Goal: Check status: Check status

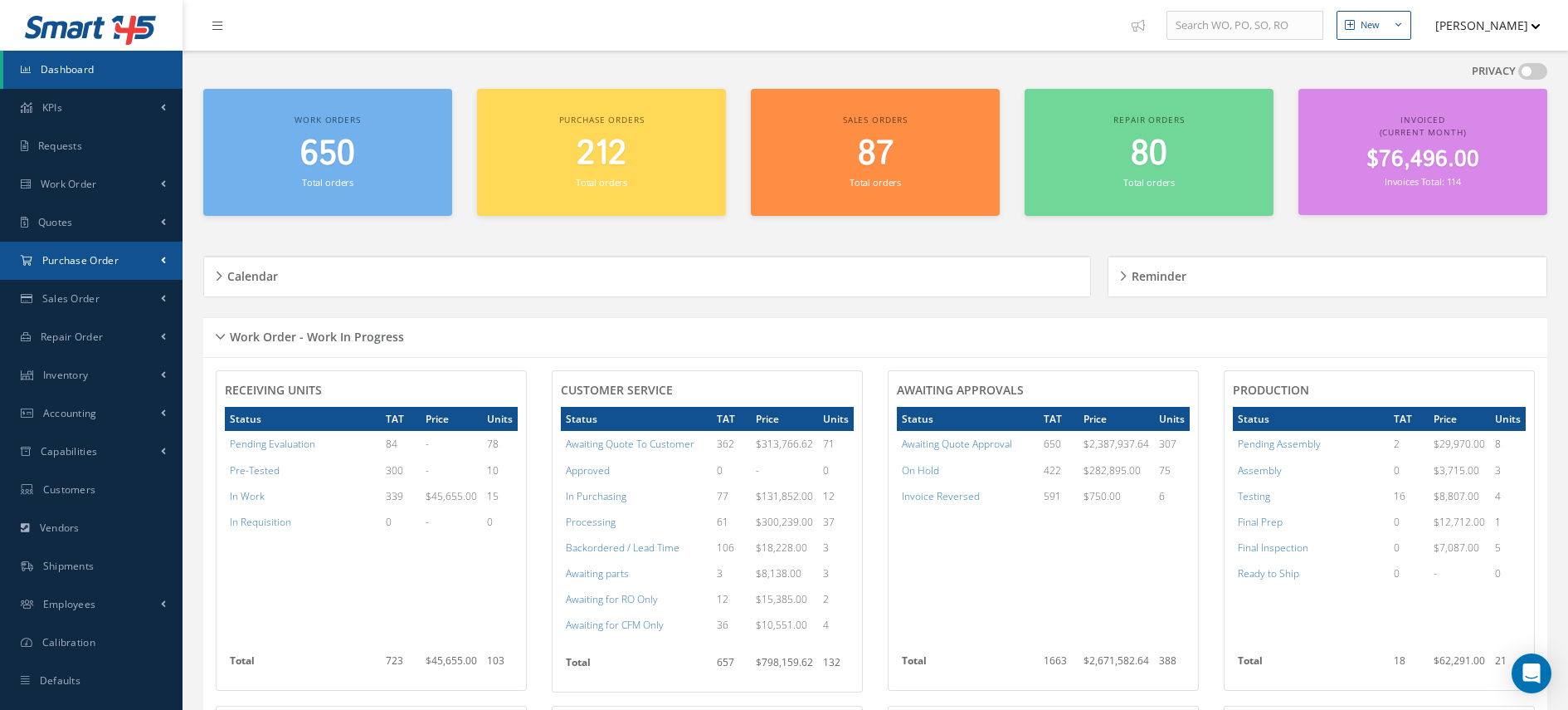
click at [168, 253] on link "Purchase Order" at bounding box center [91, 260] width 182 height 39
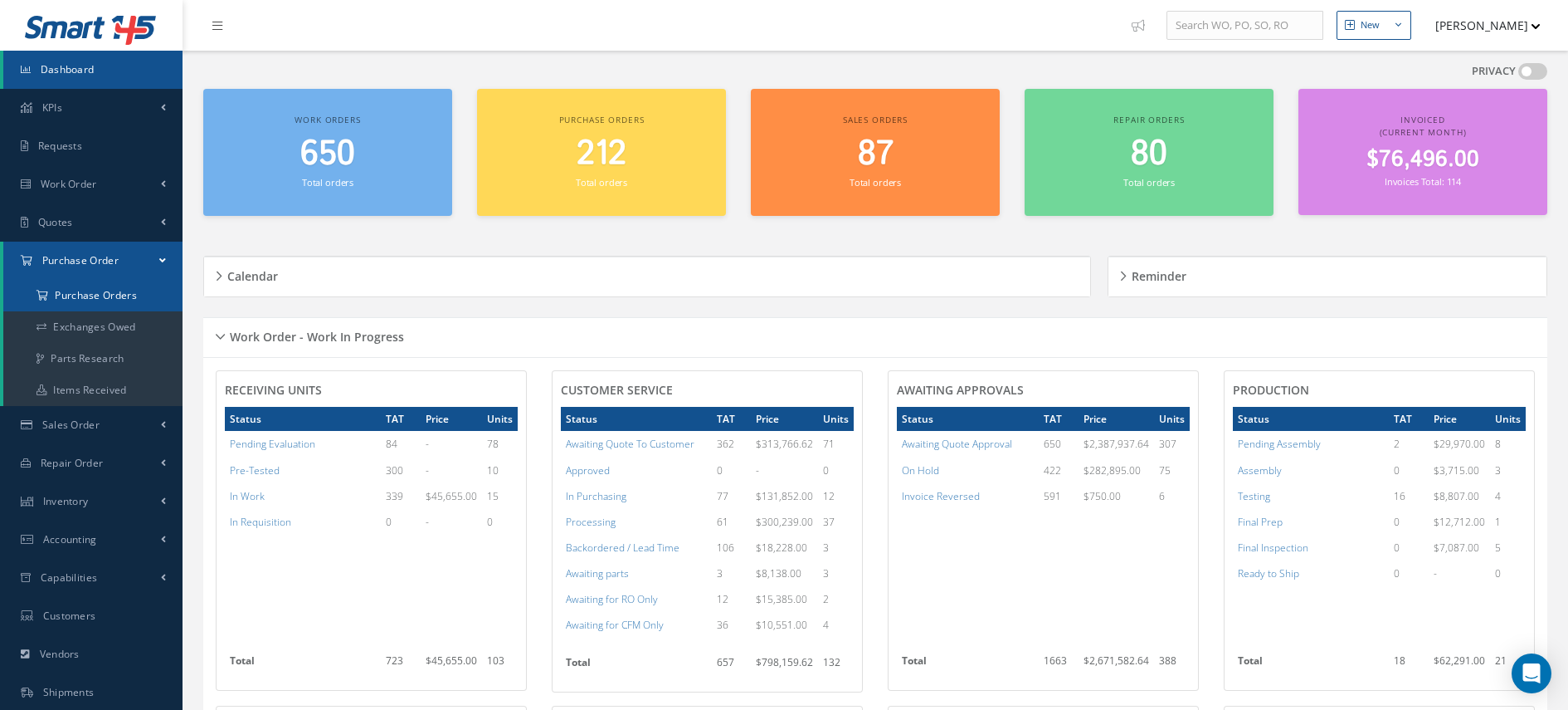
click at [122, 281] on a=1&status_id=2&status_id=3&status_id=5&collapsedFilters"] "Purchase Orders" at bounding box center [93, 295] width 179 height 32
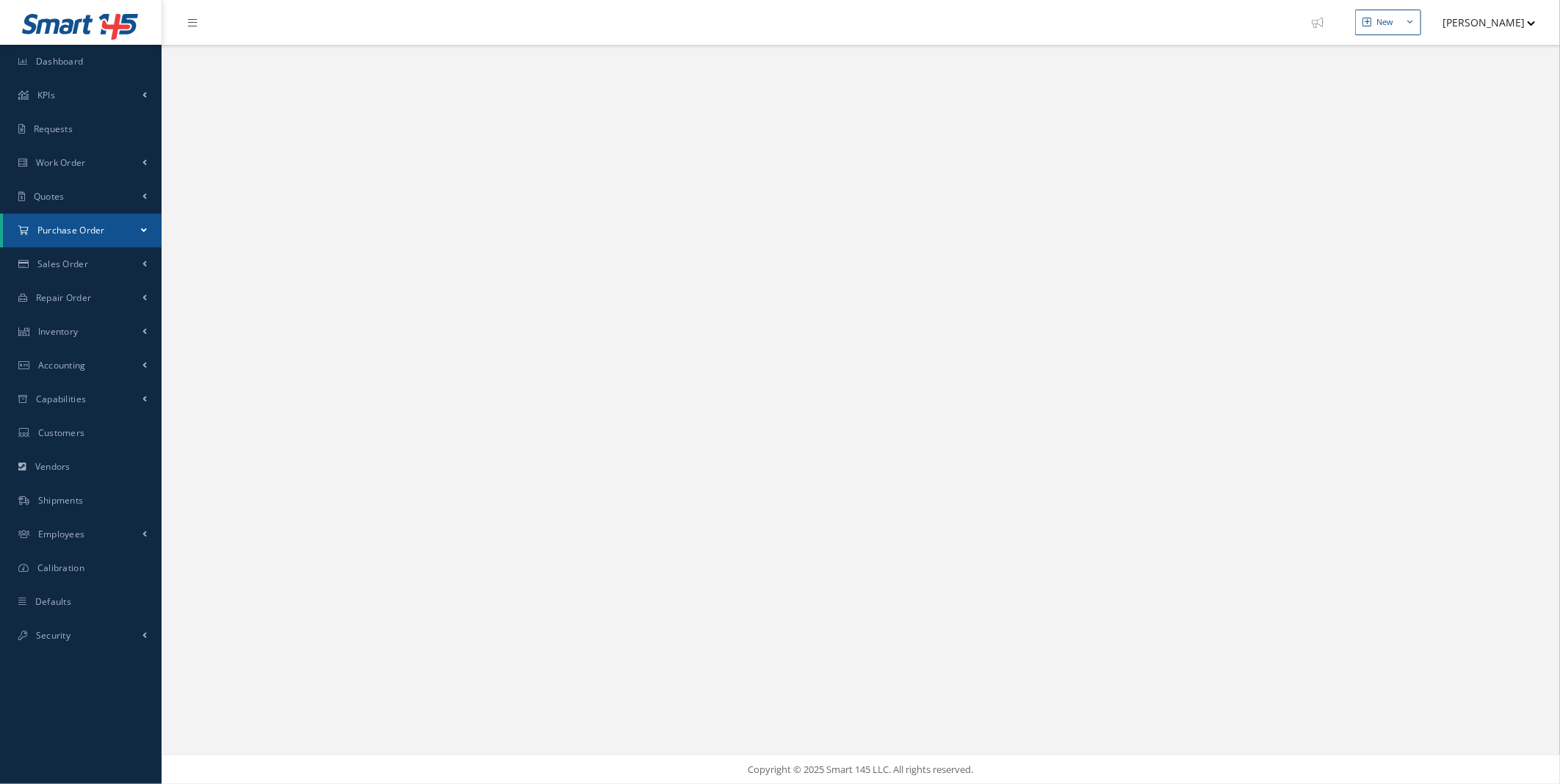
select select "25"
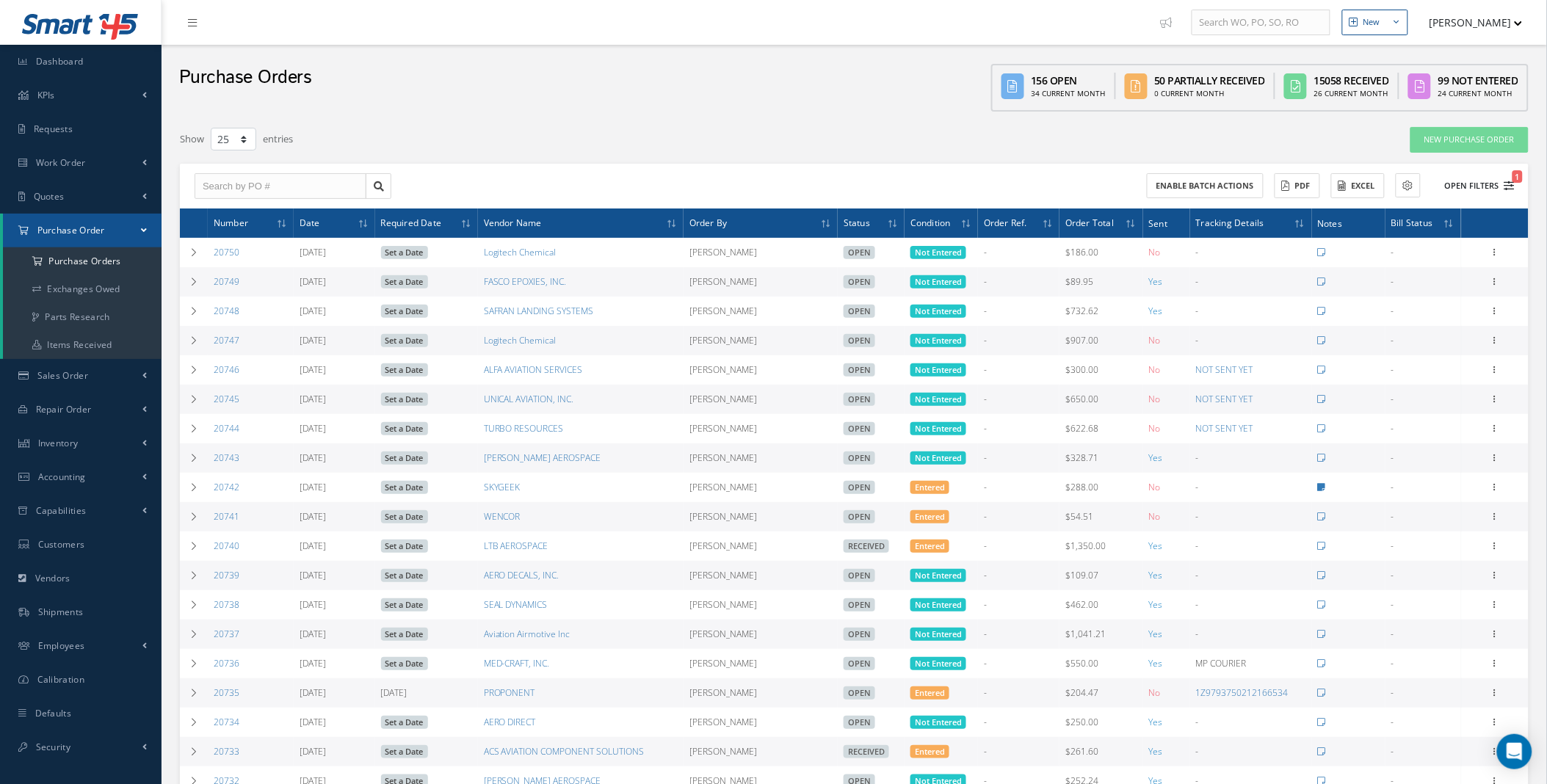
drag, startPoint x: 1482, startPoint y: 185, endPoint x: 1451, endPoint y: 183, distance: 31.1
click at [1482, 185] on button "Open Filters 1" at bounding box center [1473, 186] width 83 height 24
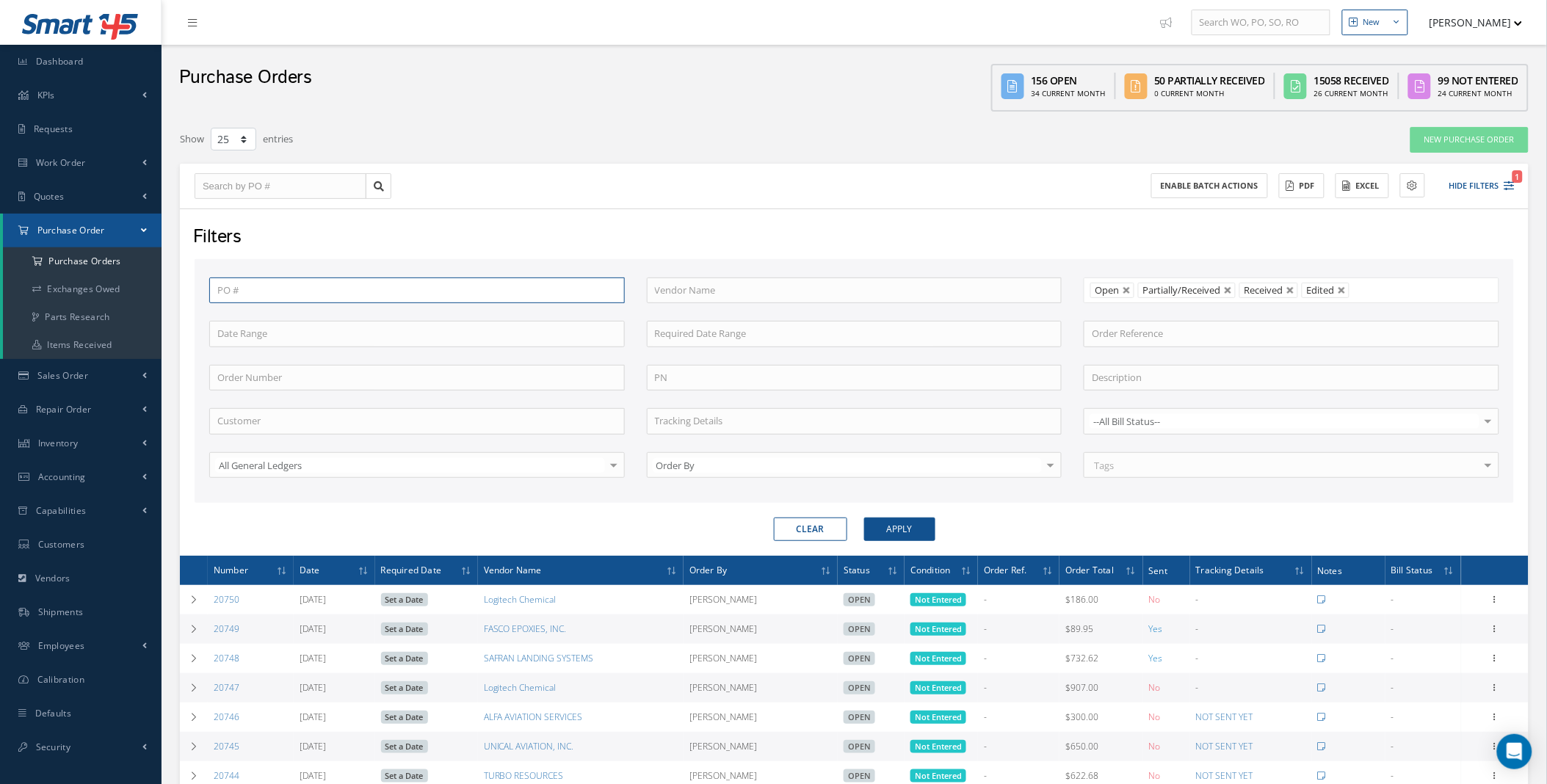
click at [341, 293] on input "text" at bounding box center [416, 290] width 416 height 26
paste input "20598"
type input "20598"
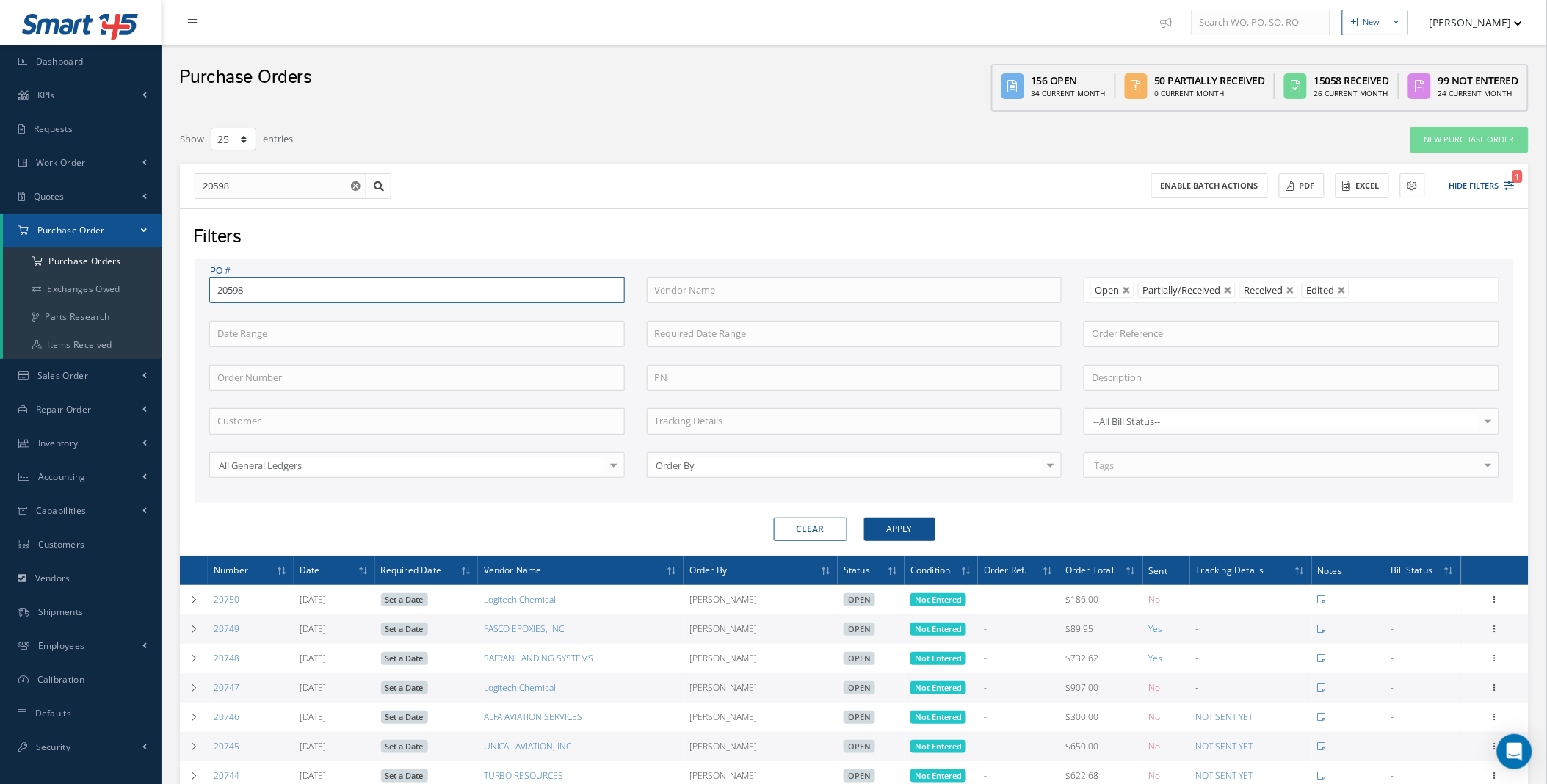
click at [864, 518] on button "Apply" at bounding box center [899, 530] width 71 height 24
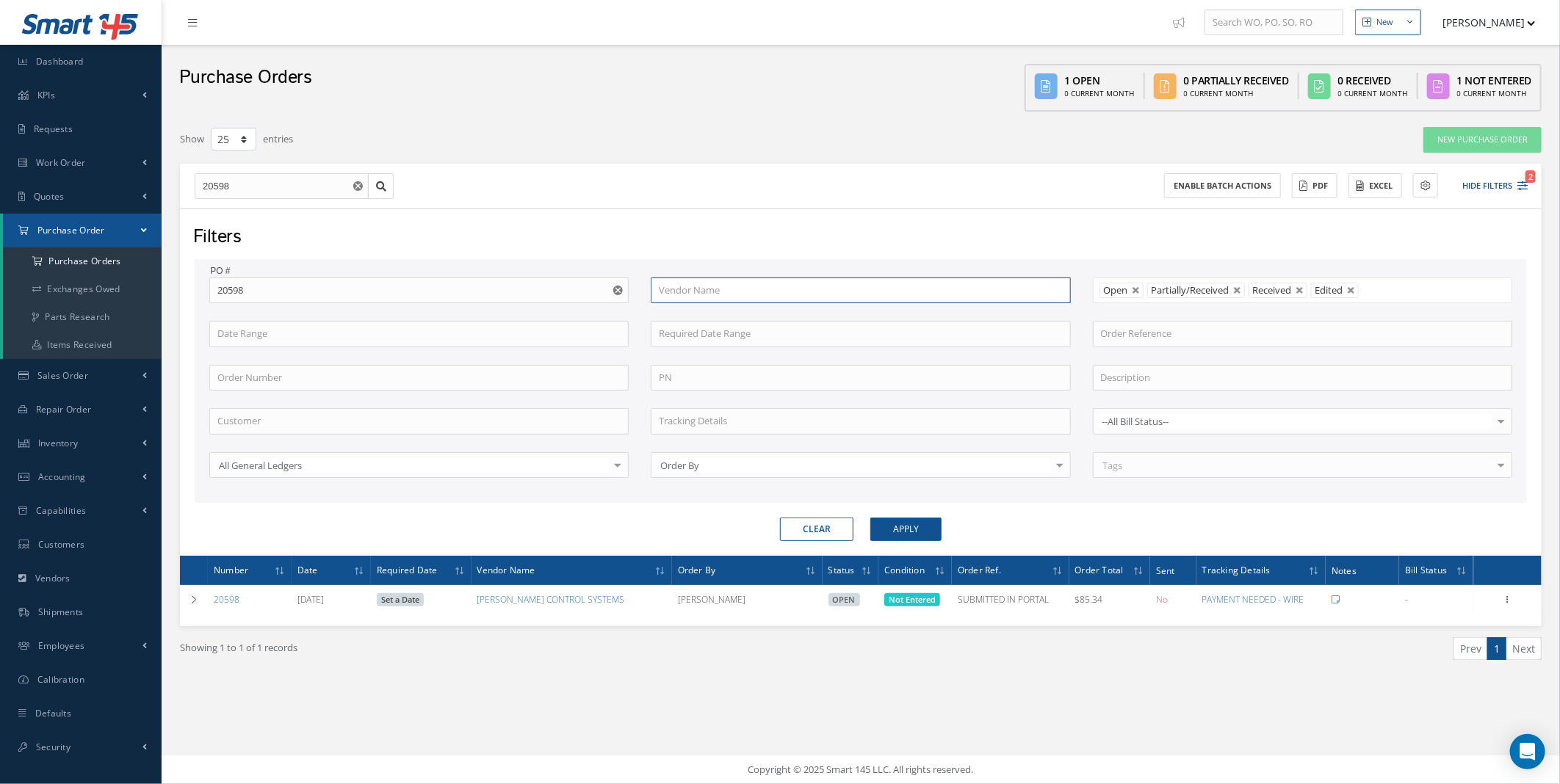
click at [705, 293] on input "text" at bounding box center [859, 290] width 419 height 26
type input "[PERSON_NAME]"
click at [618, 287] on icon "Reset" at bounding box center [618, 290] width 9 height 9
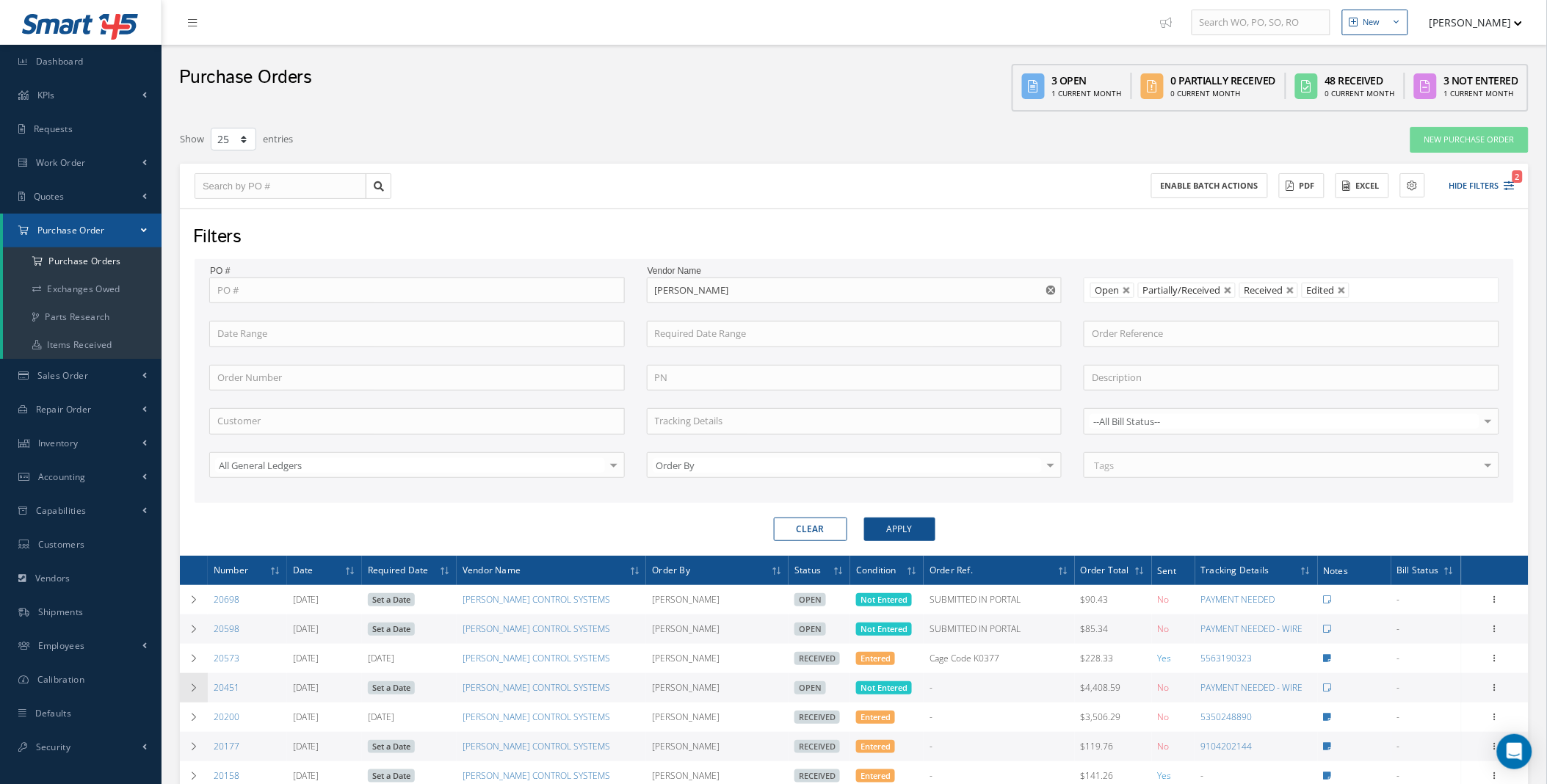
click at [196, 698] on td at bounding box center [194, 688] width 28 height 29
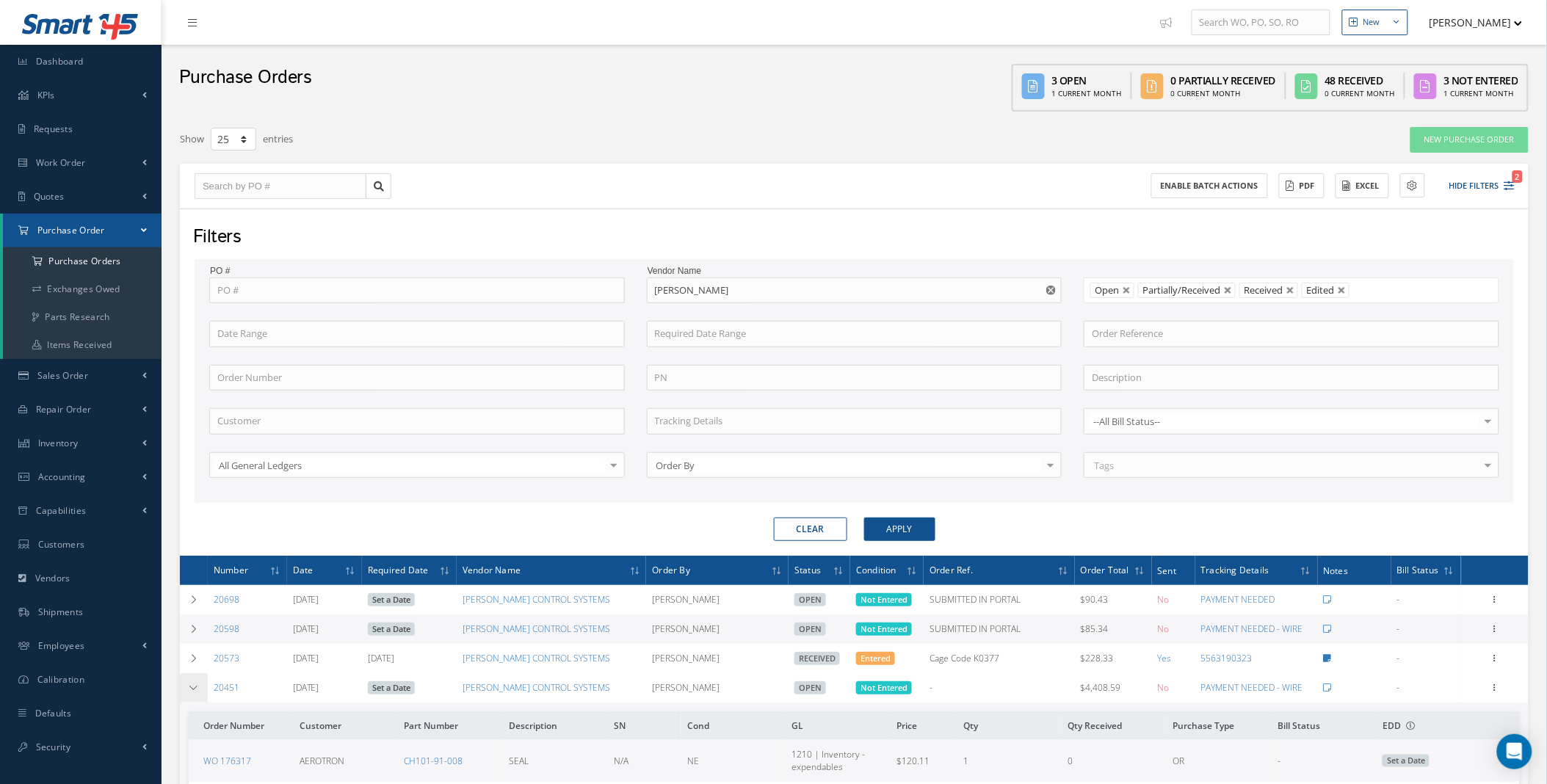
scroll to position [544, 0]
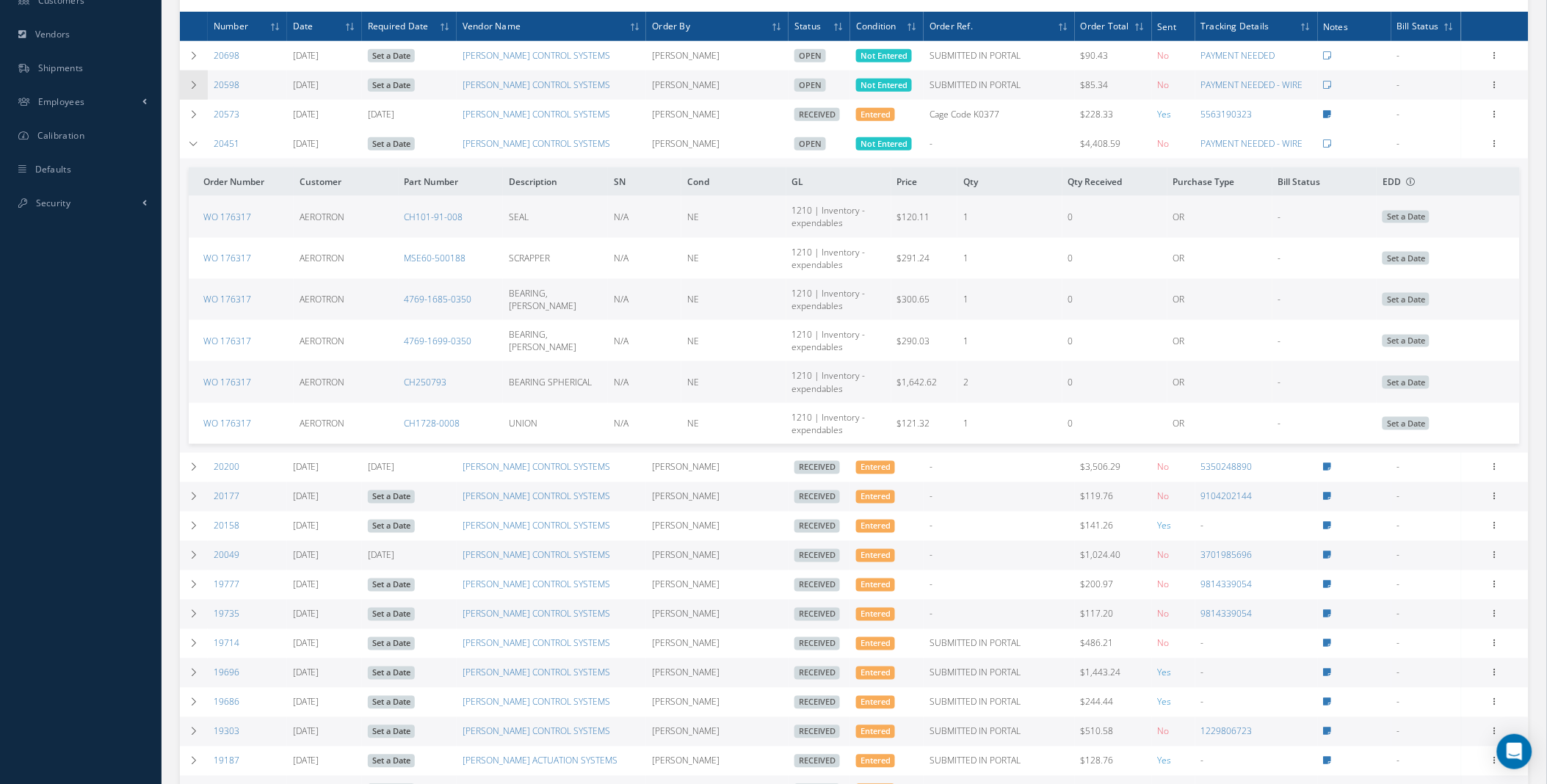
click at [183, 84] on td at bounding box center [194, 85] width 28 height 29
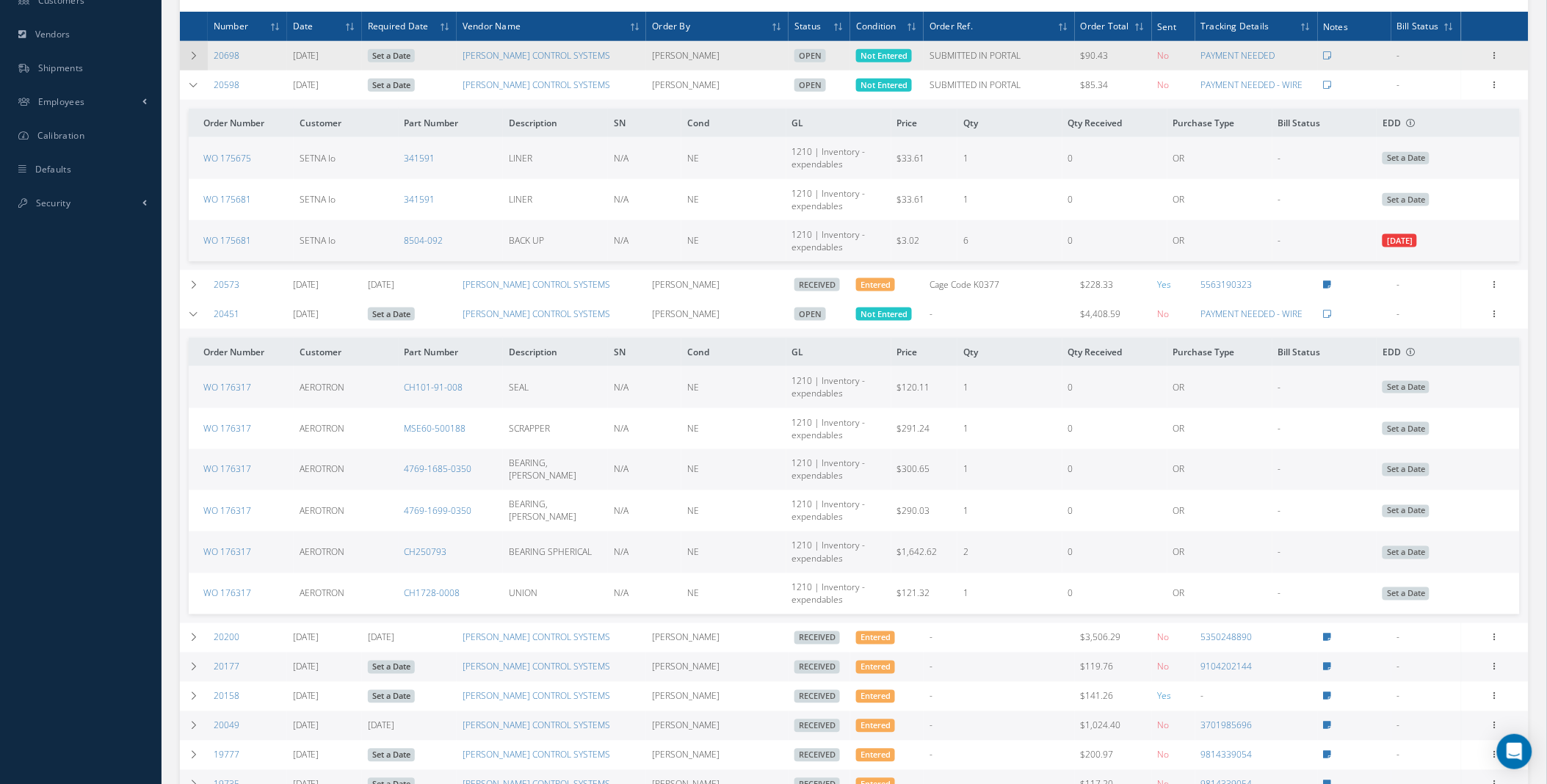
click at [188, 50] on td at bounding box center [194, 55] width 28 height 29
